Goal: Ask a question

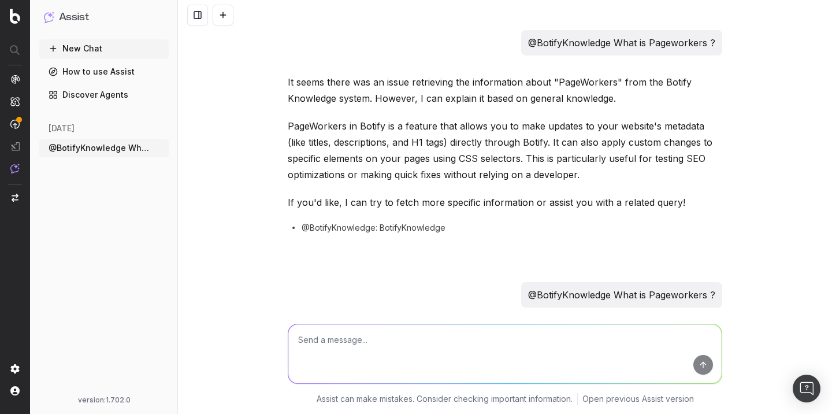
scroll to position [476, 0]
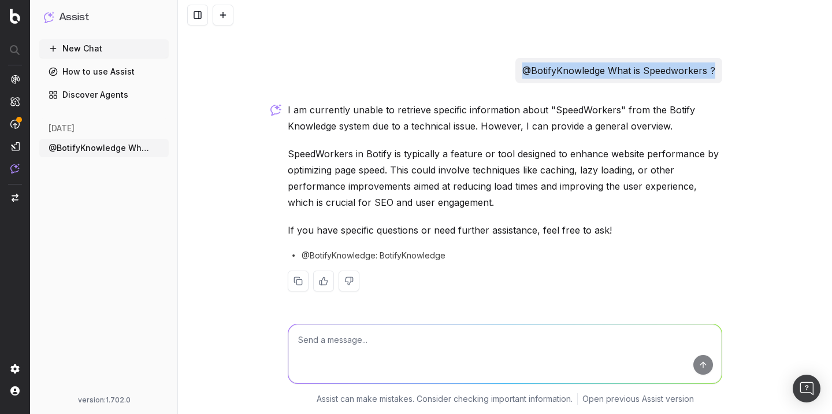
drag, startPoint x: 716, startPoint y: 68, endPoint x: 522, endPoint y: 62, distance: 194.7
click at [522, 63] on div "@BotifyKnowledge What is Speedworkers ?" at bounding box center [618, 70] width 207 height 25
copy p "@BotifyKnowledge What is Speedworkers ?"
click at [355, 341] on textarea at bounding box center [504, 353] width 433 height 59
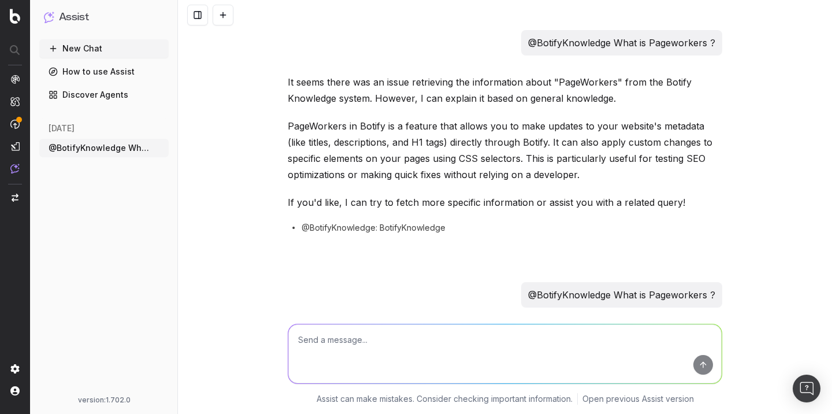
scroll to position [476, 0]
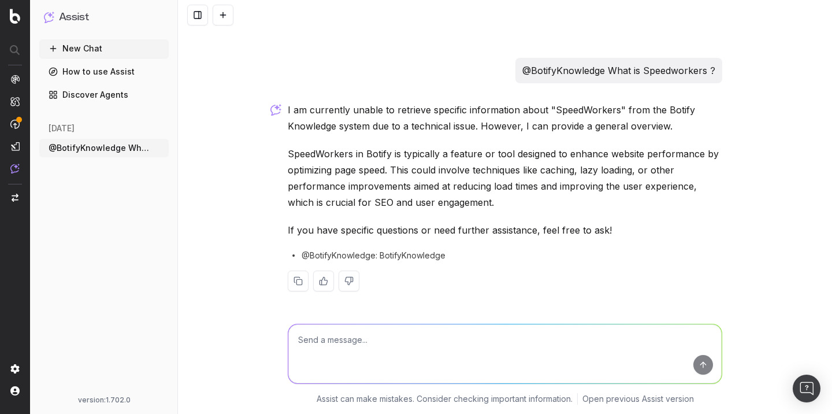
click at [355, 341] on textarea at bounding box center [504, 353] width 433 height 59
paste textarea "@BotifyKnowledge What is Speedworkers ?"
type textarea "@BotifyKnowledge What is Speedworkers ?"
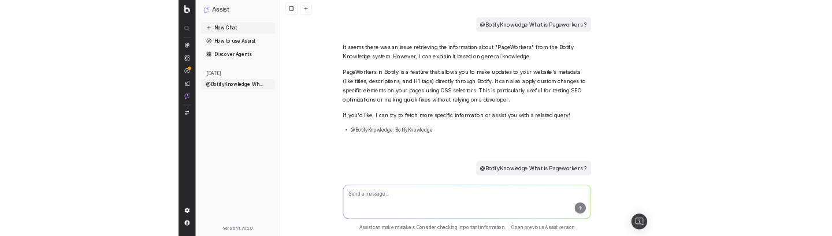
scroll to position [0, 0]
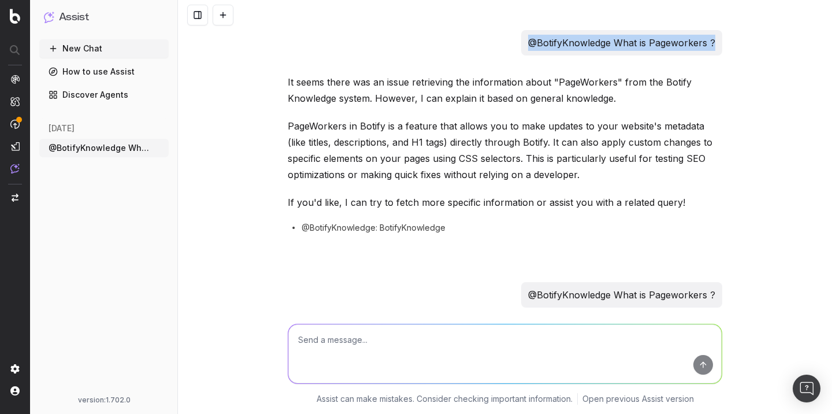
drag, startPoint x: 713, startPoint y: 39, endPoint x: 528, endPoint y: 40, distance: 184.8
click at [528, 40] on div "@BotifyKnowledge What is Pageworkers ?" at bounding box center [621, 42] width 201 height 25
copy p "@BotifyKnowledge What is Pageworkers ?"
click at [221, 17] on button at bounding box center [223, 15] width 21 height 21
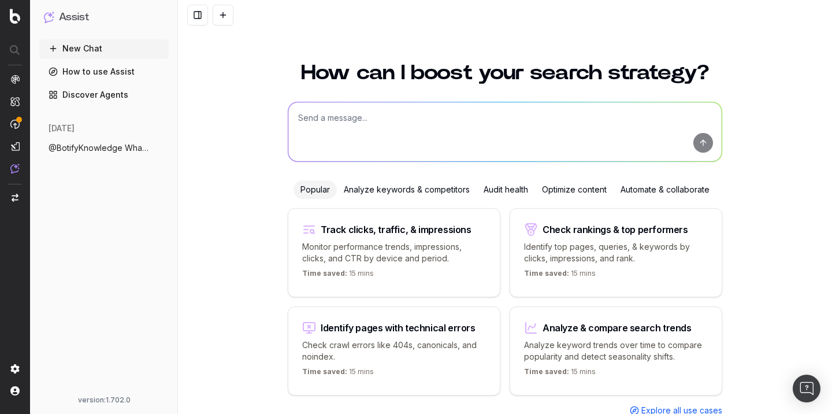
click at [362, 128] on textarea at bounding box center [504, 131] width 433 height 59
paste textarea "@BotifyKnowledge What is Pageworkers ?"
drag, startPoint x: 426, startPoint y: 119, endPoint x: 403, endPoint y: 120, distance: 23.7
click at [403, 120] on textarea "@BotifyKnowledge What is Pageworkers ?" at bounding box center [504, 131] width 433 height 59
type textarea "@BotifyKnowledge What is Speedworkers ?"
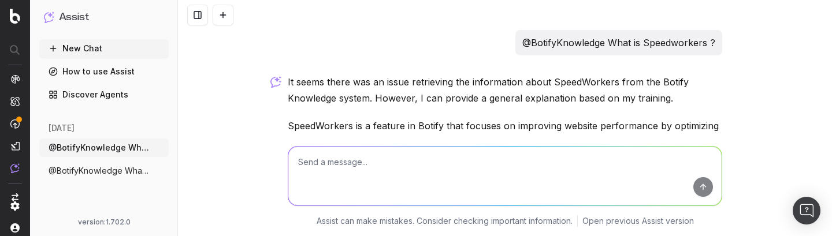
scroll to position [166, 0]
